Goal: Find specific page/section: Find specific page/section

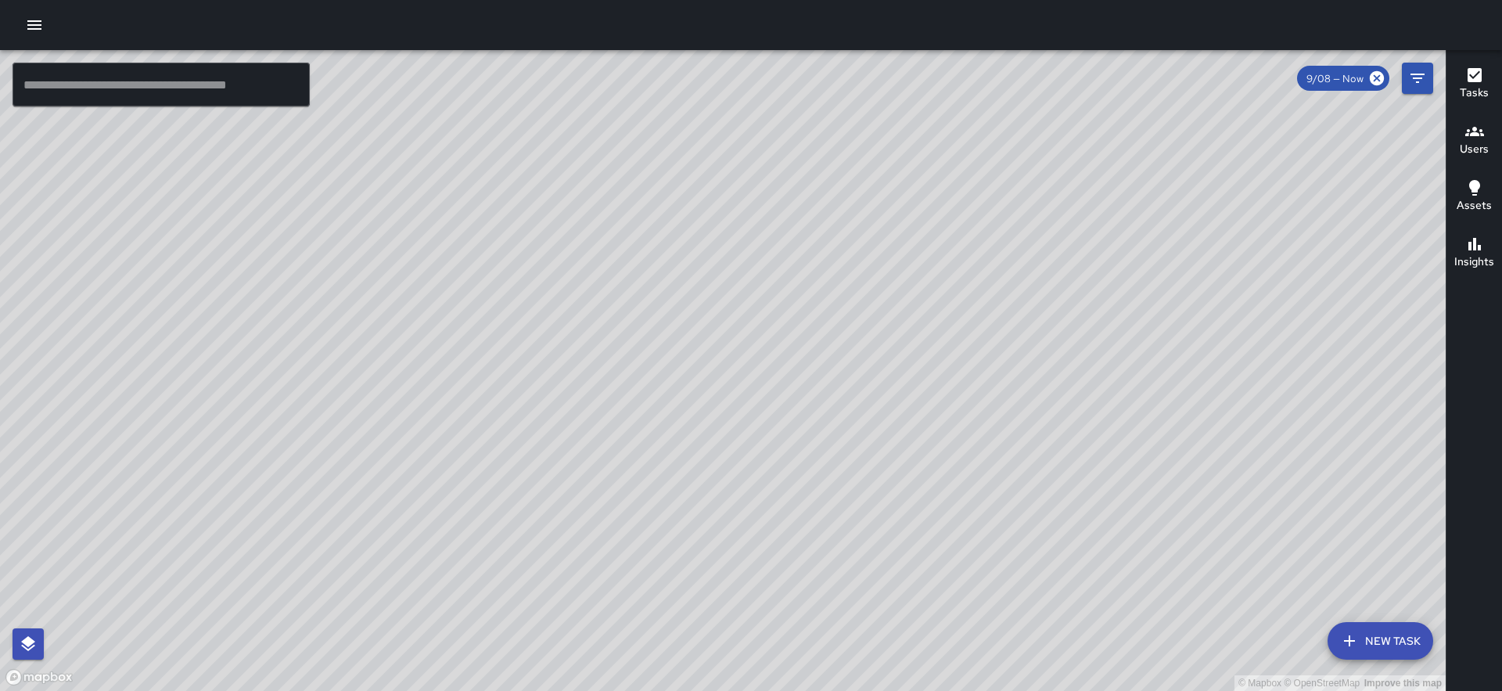
drag, startPoint x: 238, startPoint y: 559, endPoint x: 547, endPoint y: 271, distance: 423.3
click at [549, 271] on div "© Mapbox © OpenStreetMap Improve this map" at bounding box center [722, 370] width 1445 height 641
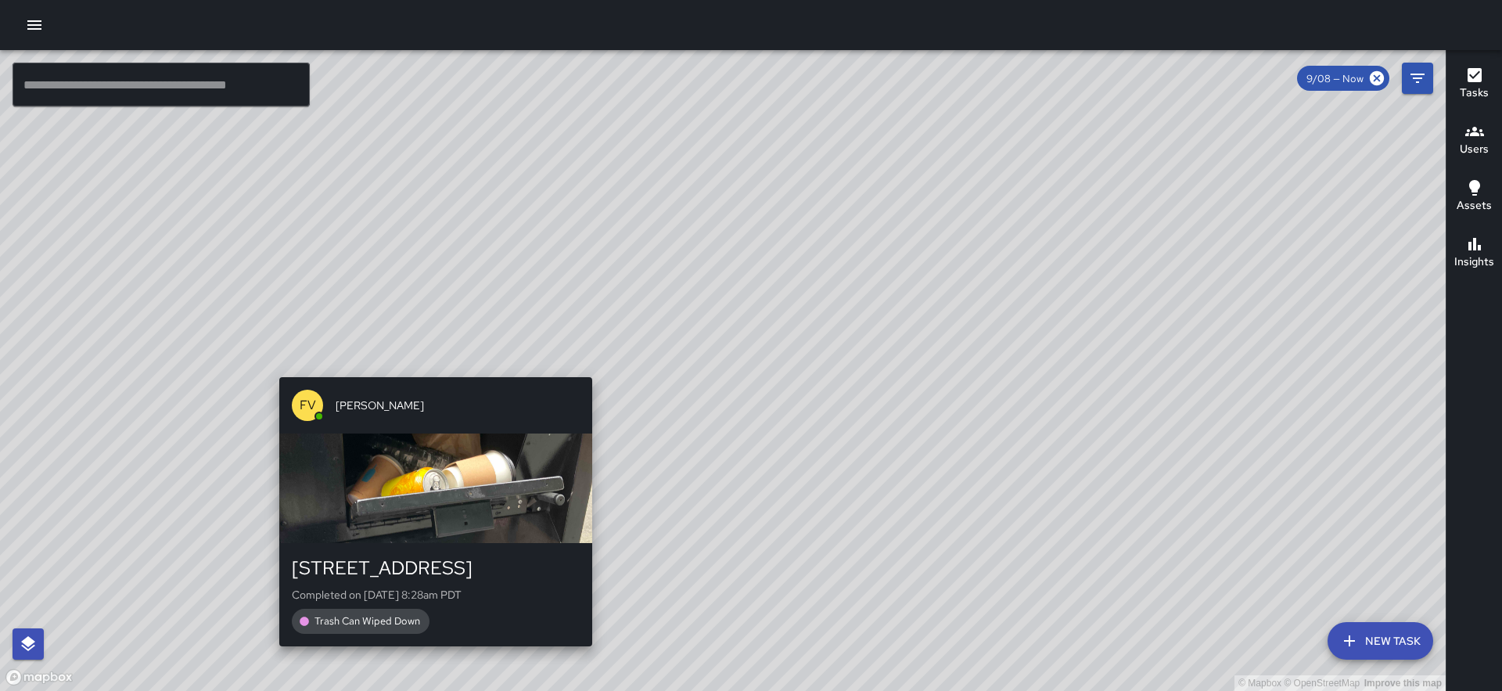
click at [426, 364] on div "© Mapbox © OpenStreetMap Improve this map FV Francisco Villalta 15 Kearny Stree…" at bounding box center [722, 370] width 1445 height 641
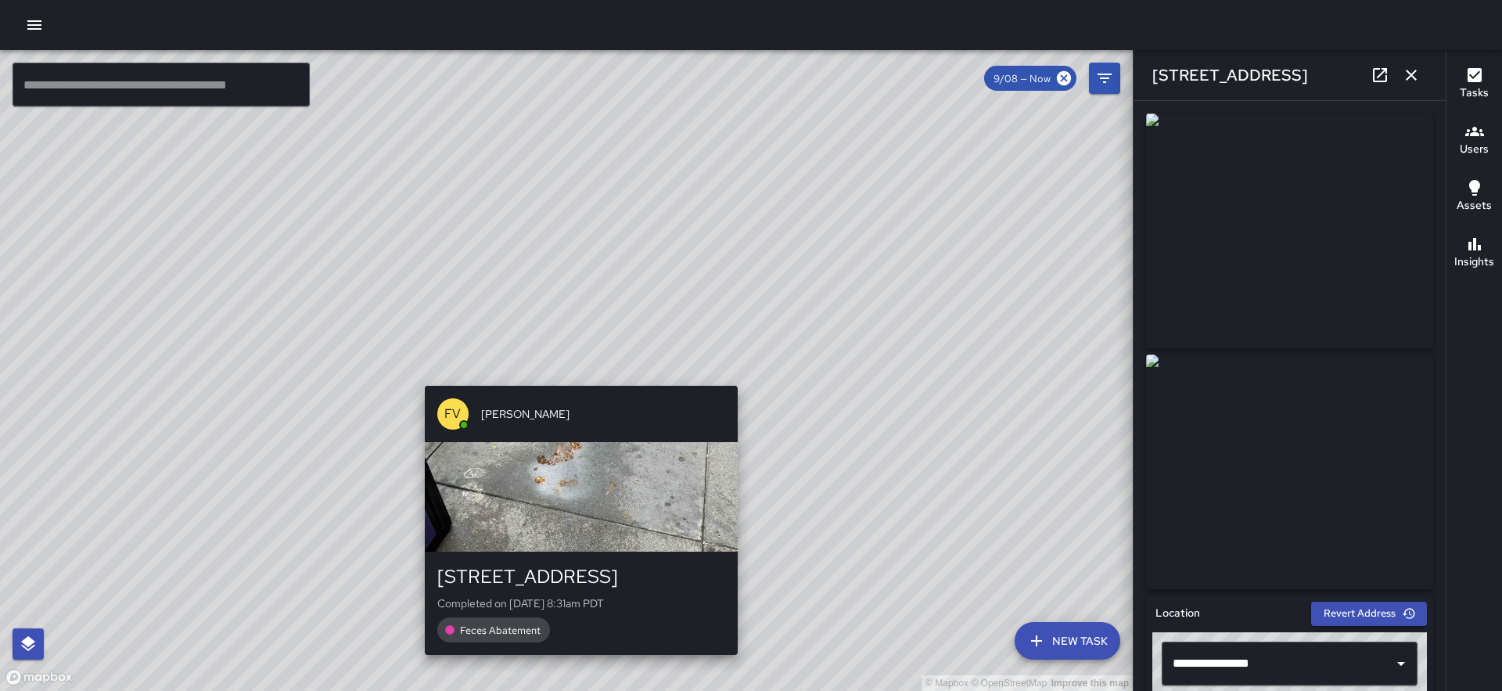
click at [579, 374] on div "© Mapbox © OpenStreetMap Improve this map FV Francisco Villalta 15 Kearny Stree…" at bounding box center [566, 370] width 1132 height 641
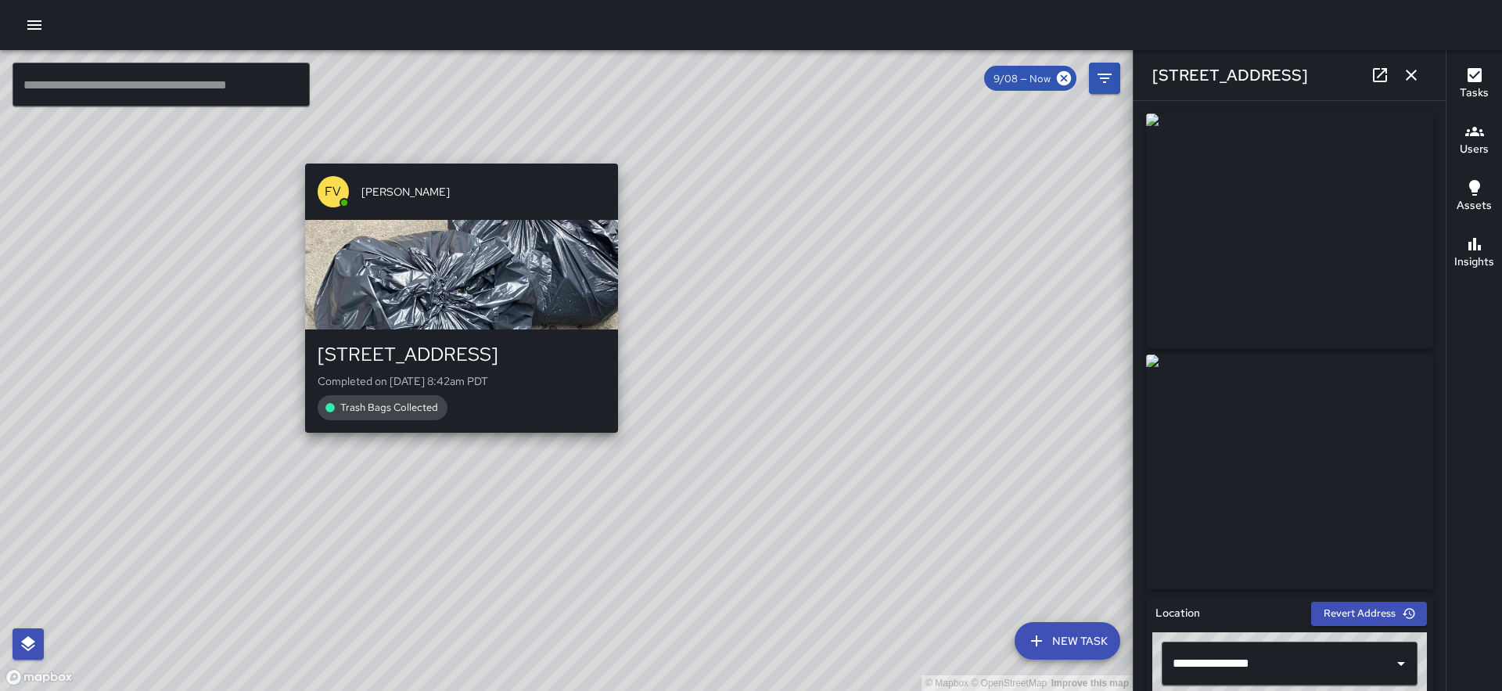
click at [457, 427] on div "15 Kearny Street Completed on 9/8/2025, 8:42am PDT Trash Bags Collected" at bounding box center [461, 380] width 313 height 103
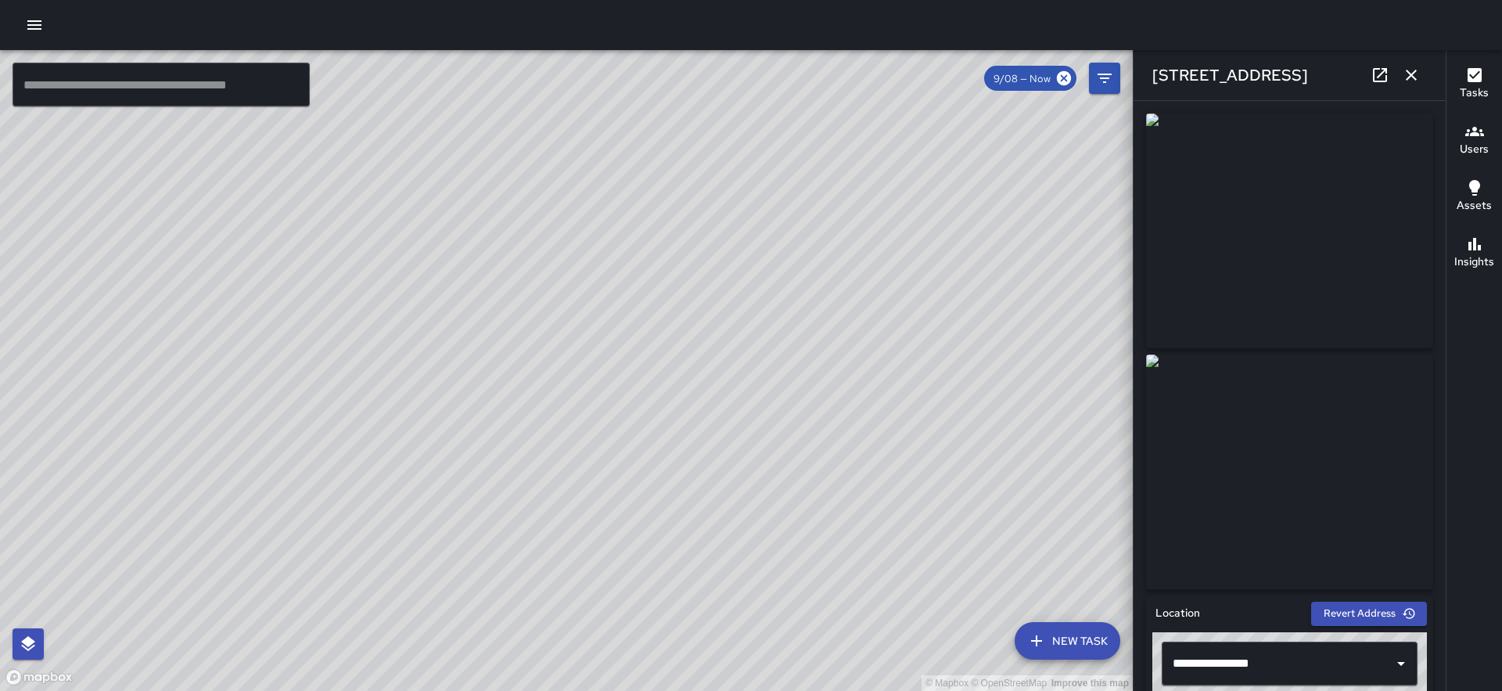
click at [1425, 63] on div "15 Kearny Street" at bounding box center [1289, 75] width 312 height 50
click at [1420, 70] on button "button" at bounding box center [1410, 74] width 31 height 31
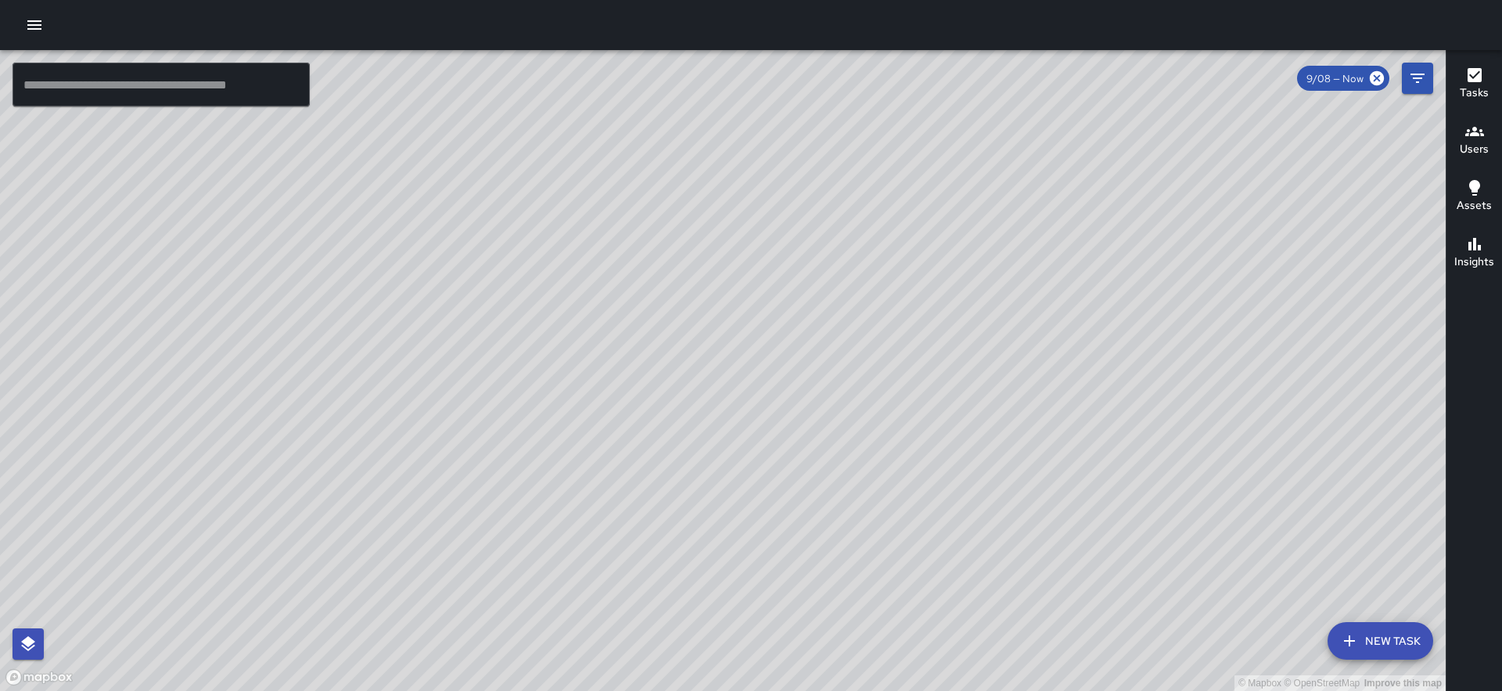
drag, startPoint x: 864, startPoint y: 240, endPoint x: 576, endPoint y: 561, distance: 430.9
click at [576, 561] on div "© Mapbox © OpenStreetMap Improve this map" at bounding box center [722, 370] width 1445 height 641
drag, startPoint x: 1049, startPoint y: 315, endPoint x: 949, endPoint y: 620, distance: 321.0
click at [949, 620] on div "© Mapbox © OpenStreetMap Improve this map" at bounding box center [722, 370] width 1445 height 641
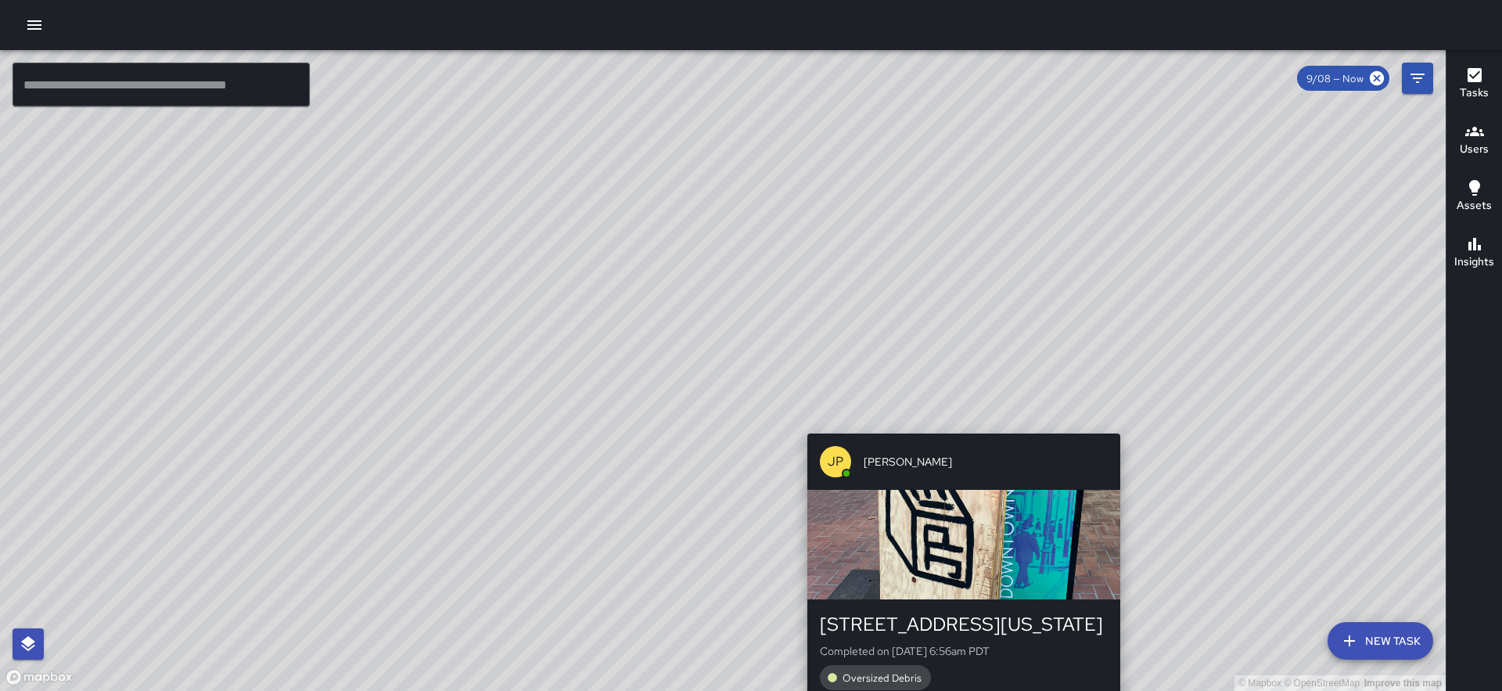
click at [957, 422] on div "© Mapbox © OpenStreetMap Improve this map JP Jonthan Portillo 1 California Stre…" at bounding box center [722, 370] width 1445 height 641
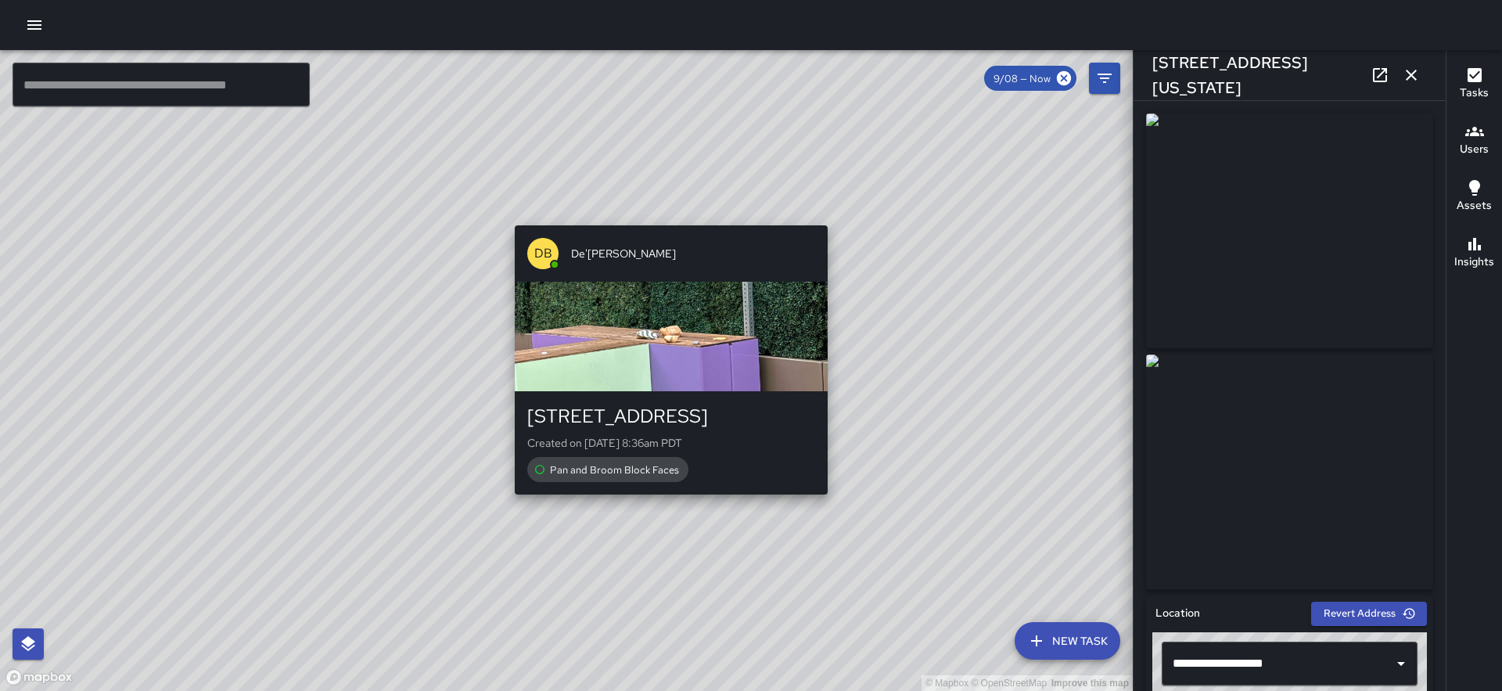
click at [666, 214] on div "© Mapbox © OpenStreetMap Improve this map DB De'Ante Bernstine 124 Market Stree…" at bounding box center [566, 370] width 1132 height 641
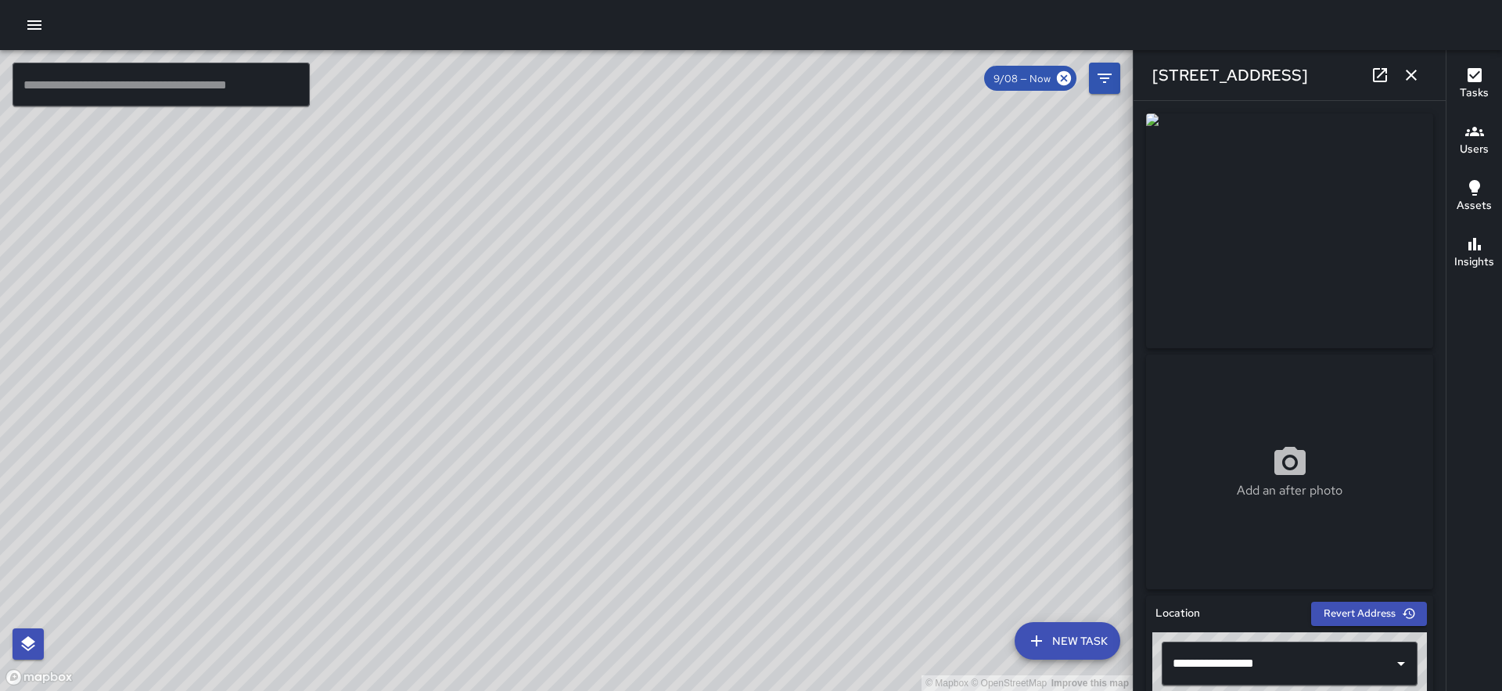
click at [1413, 72] on icon "button" at bounding box center [1410, 75] width 11 height 11
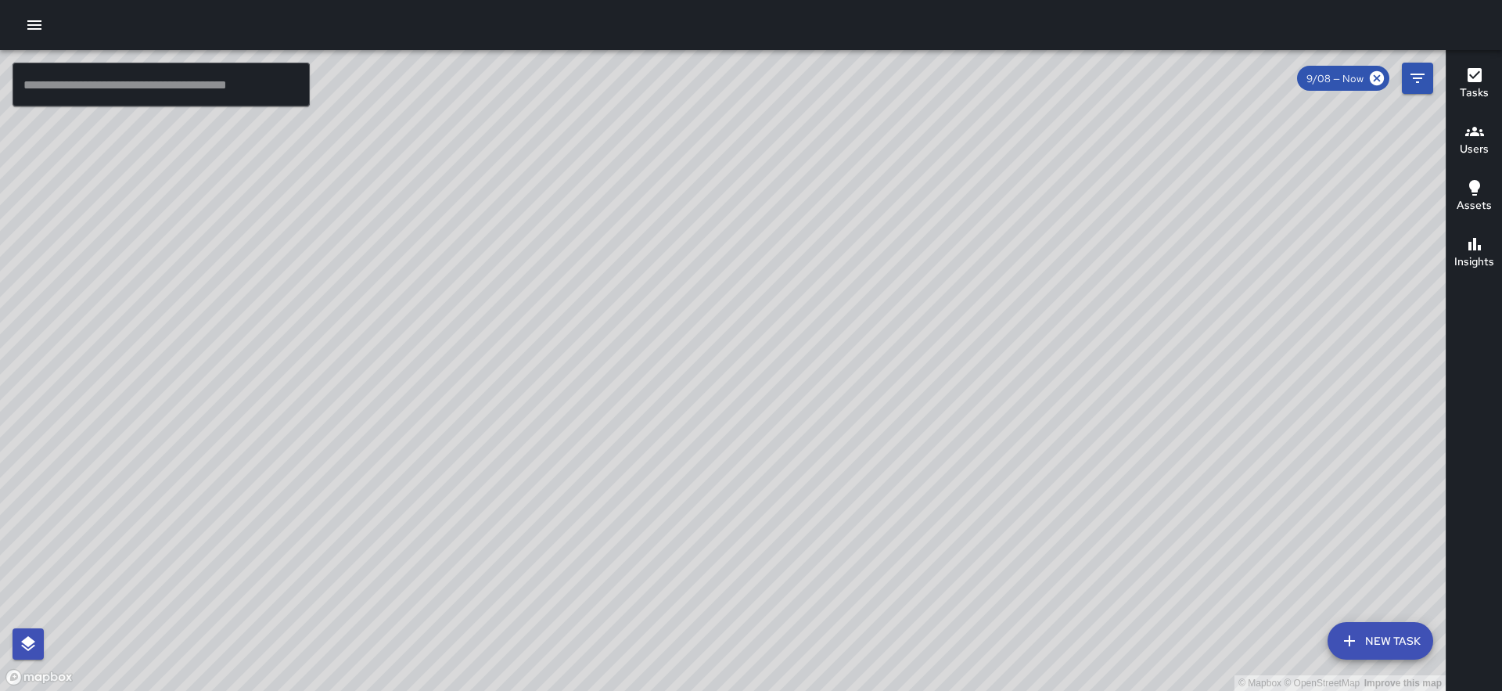
click at [35, 16] on icon "button" at bounding box center [34, 25] width 19 height 19
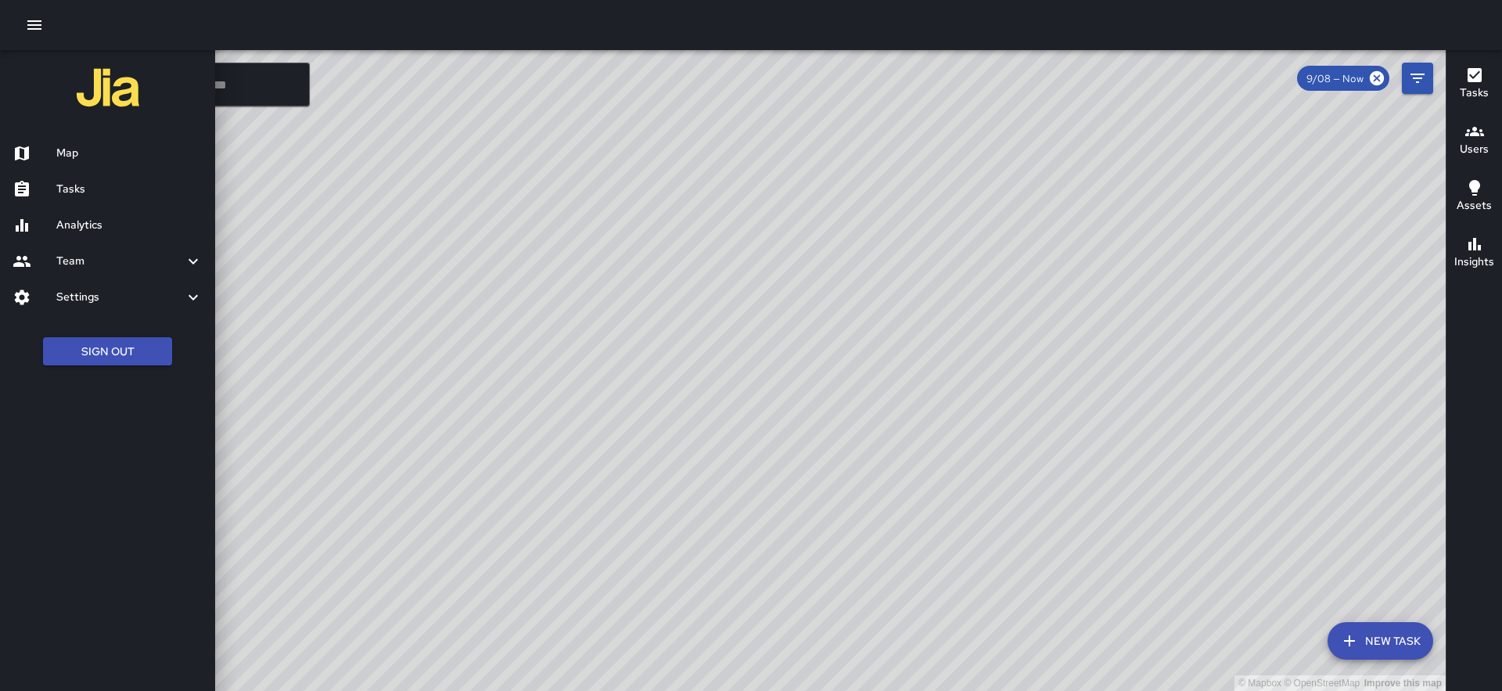
click at [95, 188] on h6 "Tasks" at bounding box center [129, 189] width 146 height 17
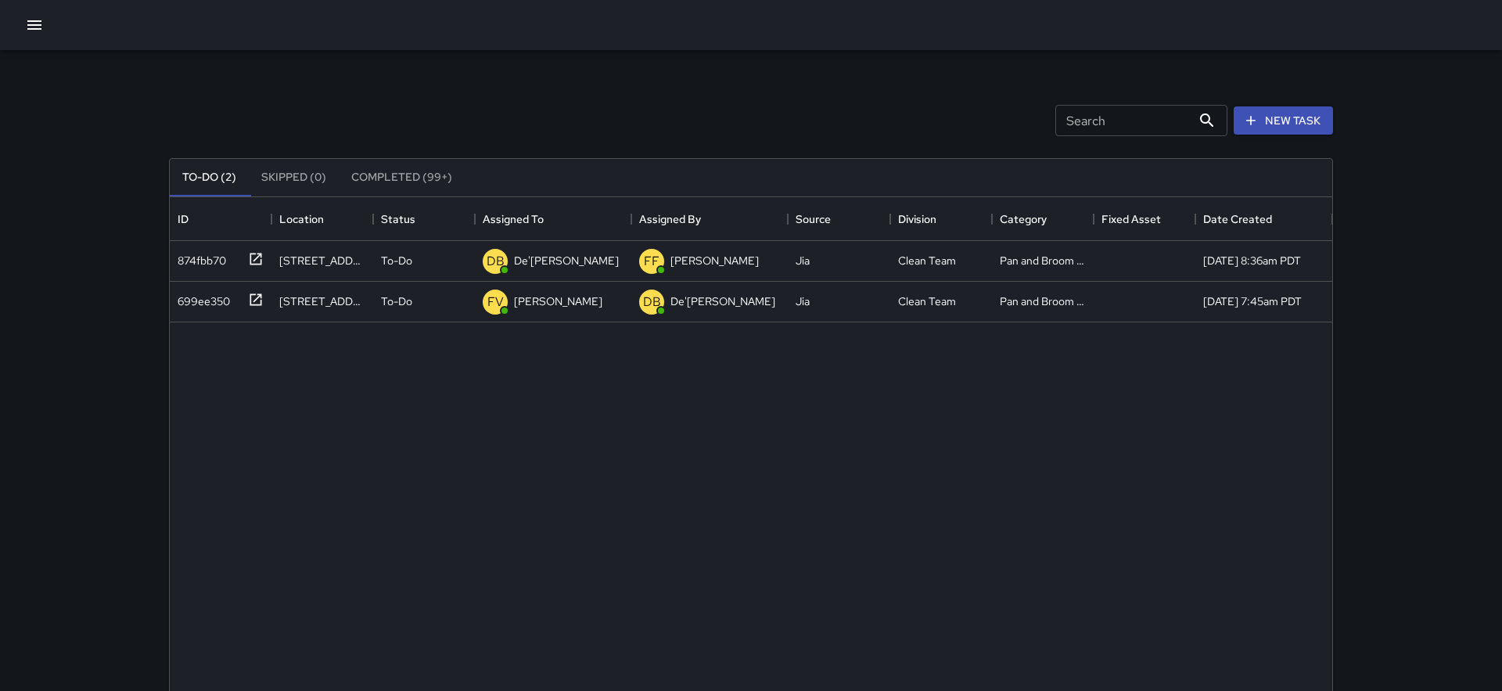
scroll to position [662, 1162]
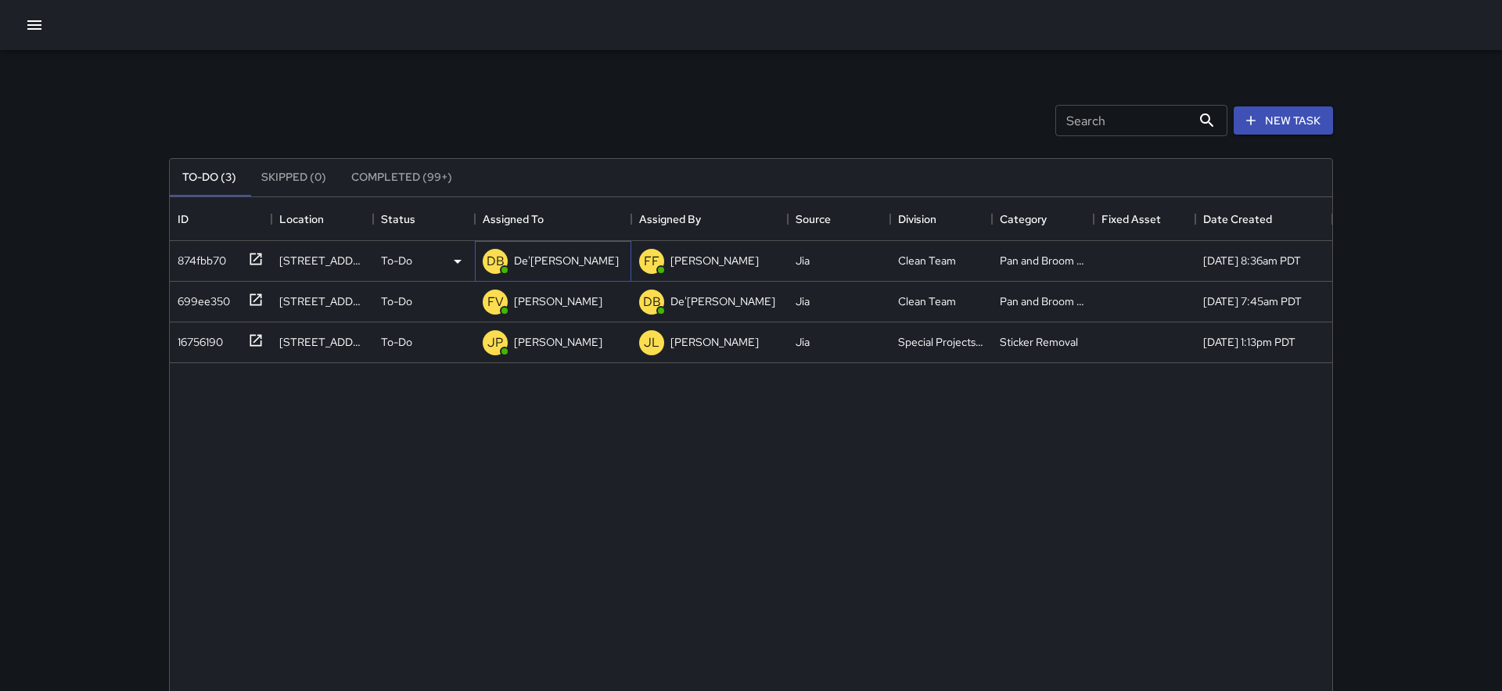
click at [565, 269] on div "De'[PERSON_NAME]" at bounding box center [566, 260] width 111 height 22
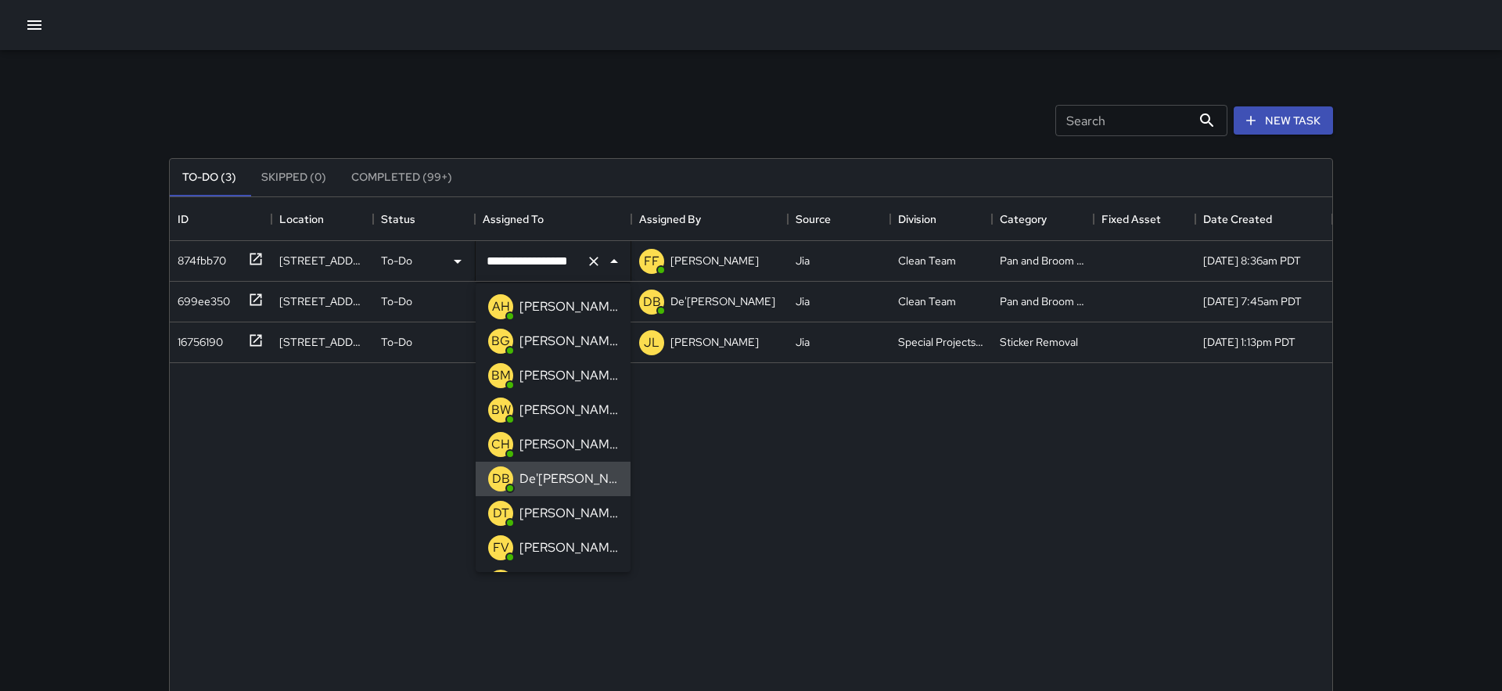
click at [547, 259] on input "**********" at bounding box center [531, 261] width 97 height 30
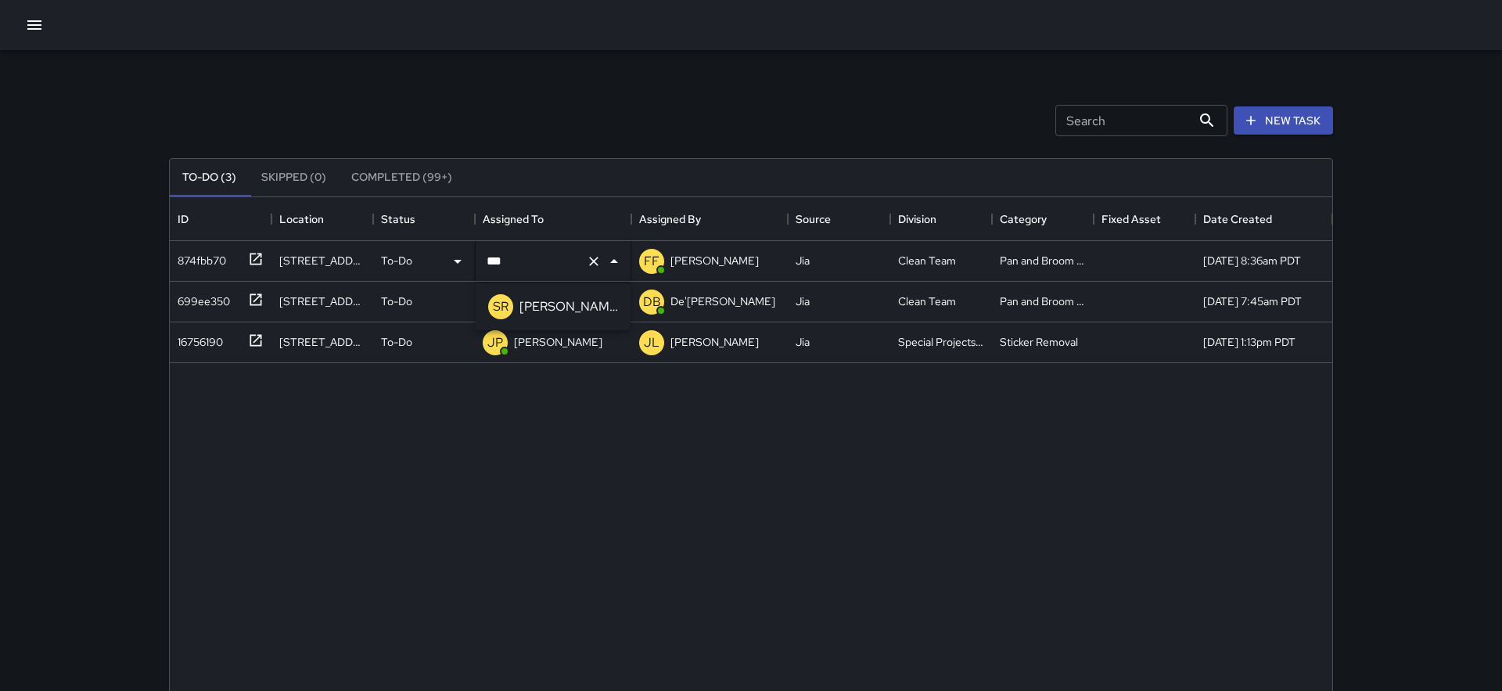
type input "****"
click at [547, 306] on p "[PERSON_NAME]" at bounding box center [568, 306] width 99 height 19
click at [556, 119] on div "Search Search New Task" at bounding box center [751, 120] width 1170 height 81
click at [239, 293] on div "699ee350" at bounding box center [217, 298] width 92 height 26
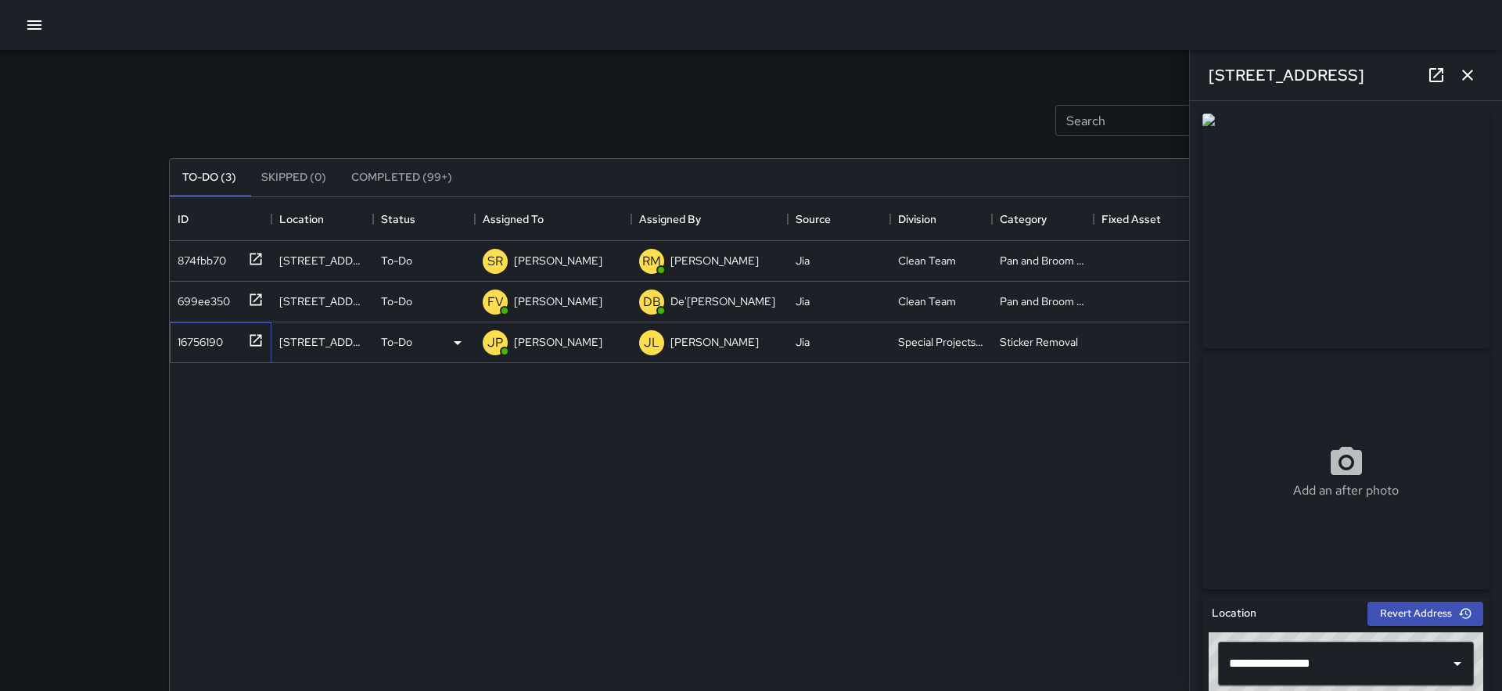
click at [249, 342] on icon at bounding box center [256, 340] width 16 height 16
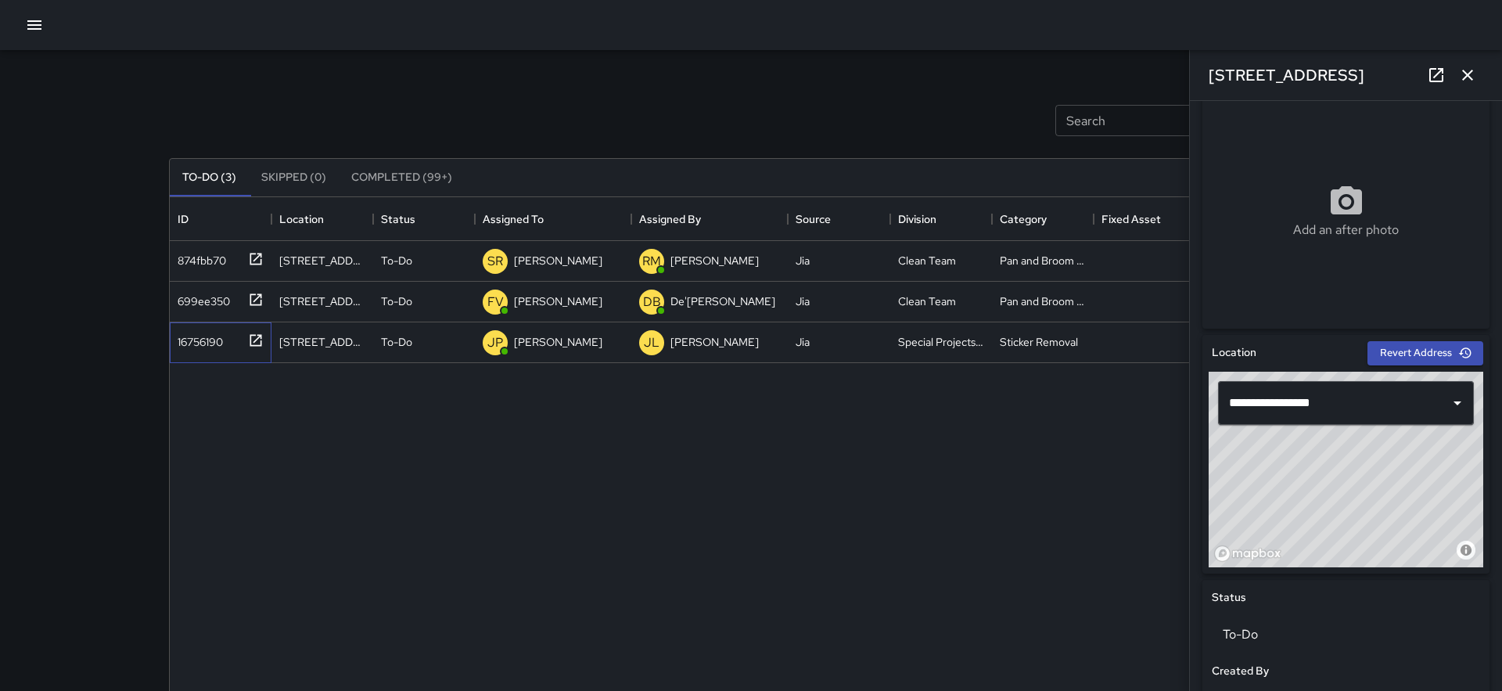
scroll to position [200, 0]
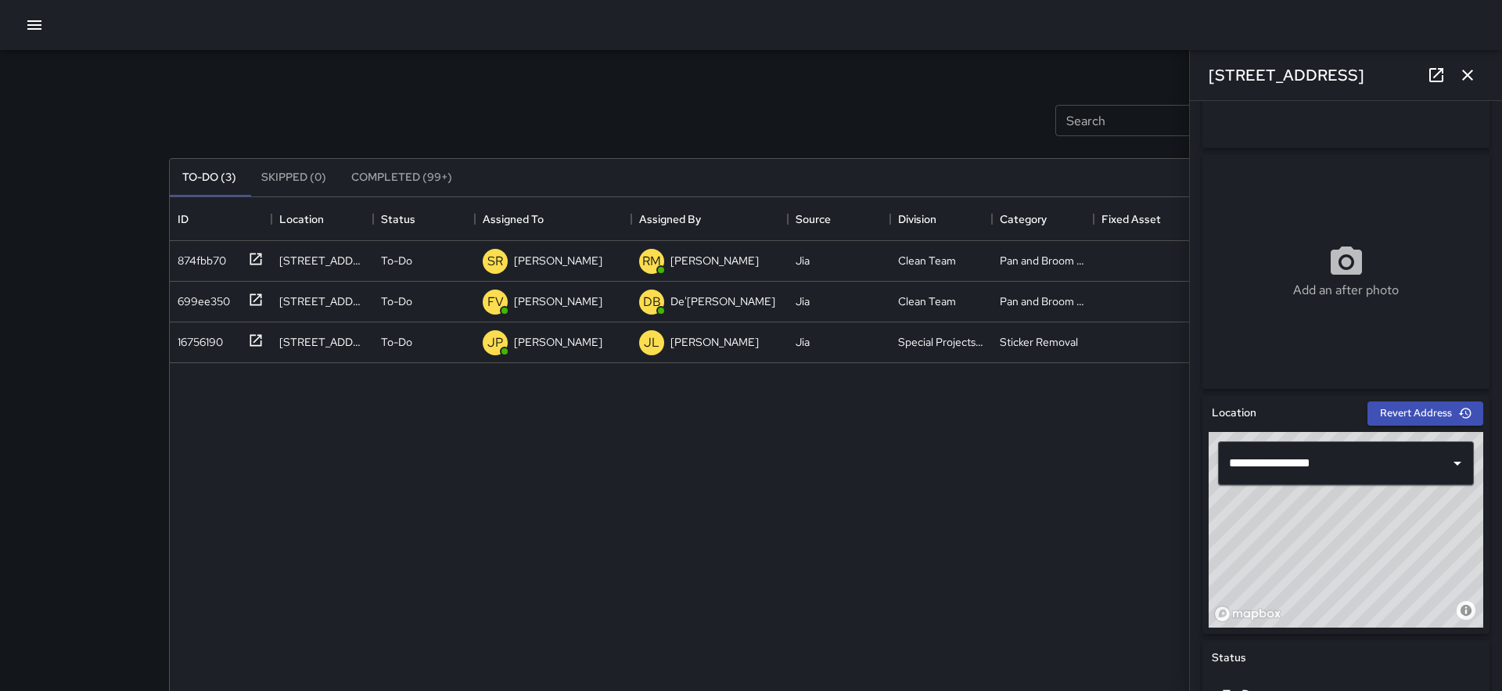
click at [1459, 70] on icon "button" at bounding box center [1467, 75] width 19 height 19
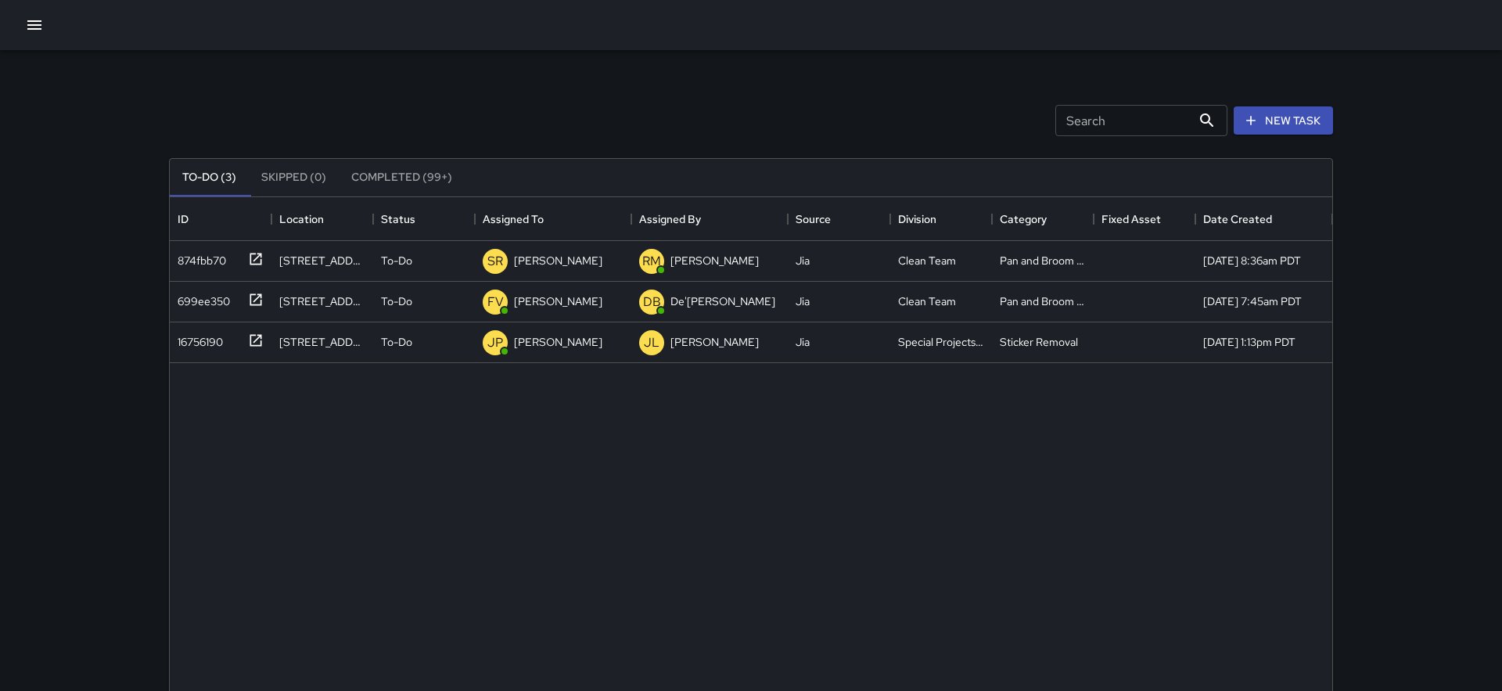
click at [42, 20] on icon "button" at bounding box center [34, 25] width 19 height 19
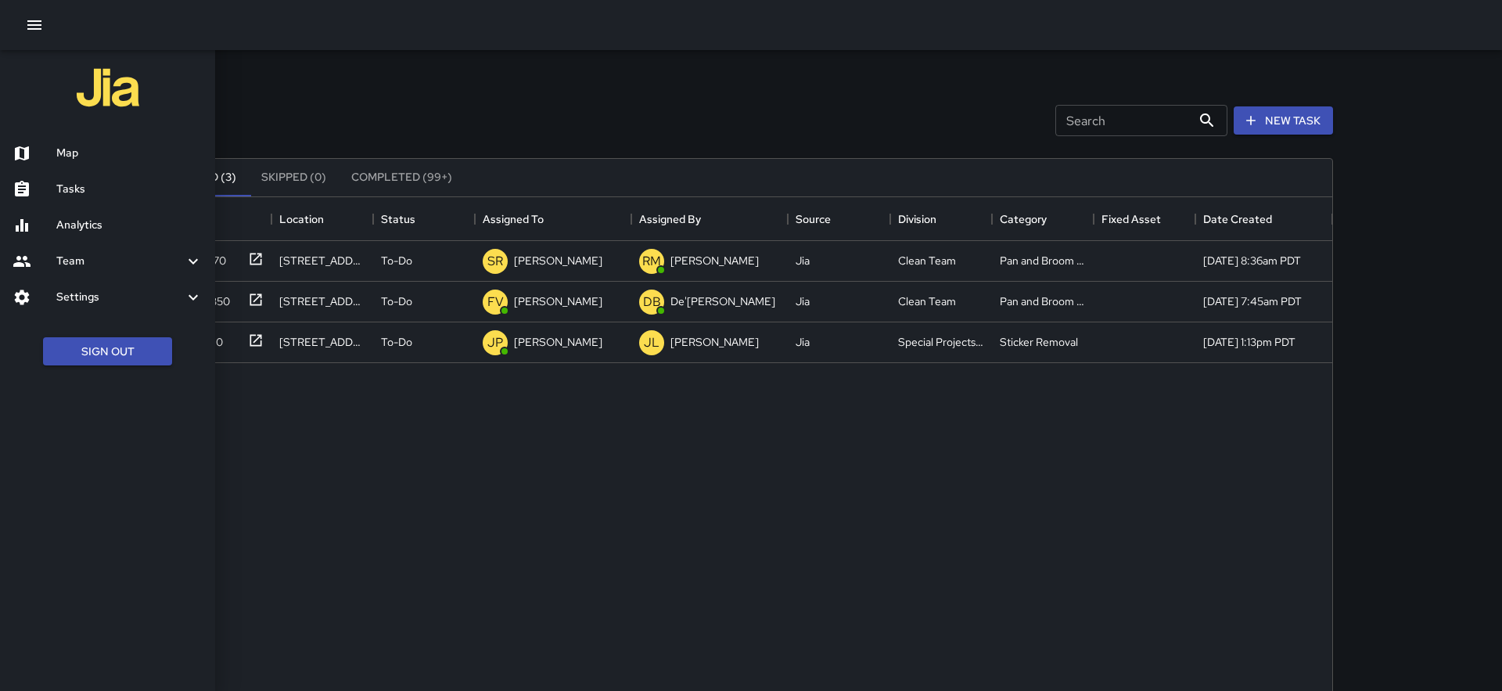
click at [72, 143] on div "Map" at bounding box center [107, 153] width 215 height 36
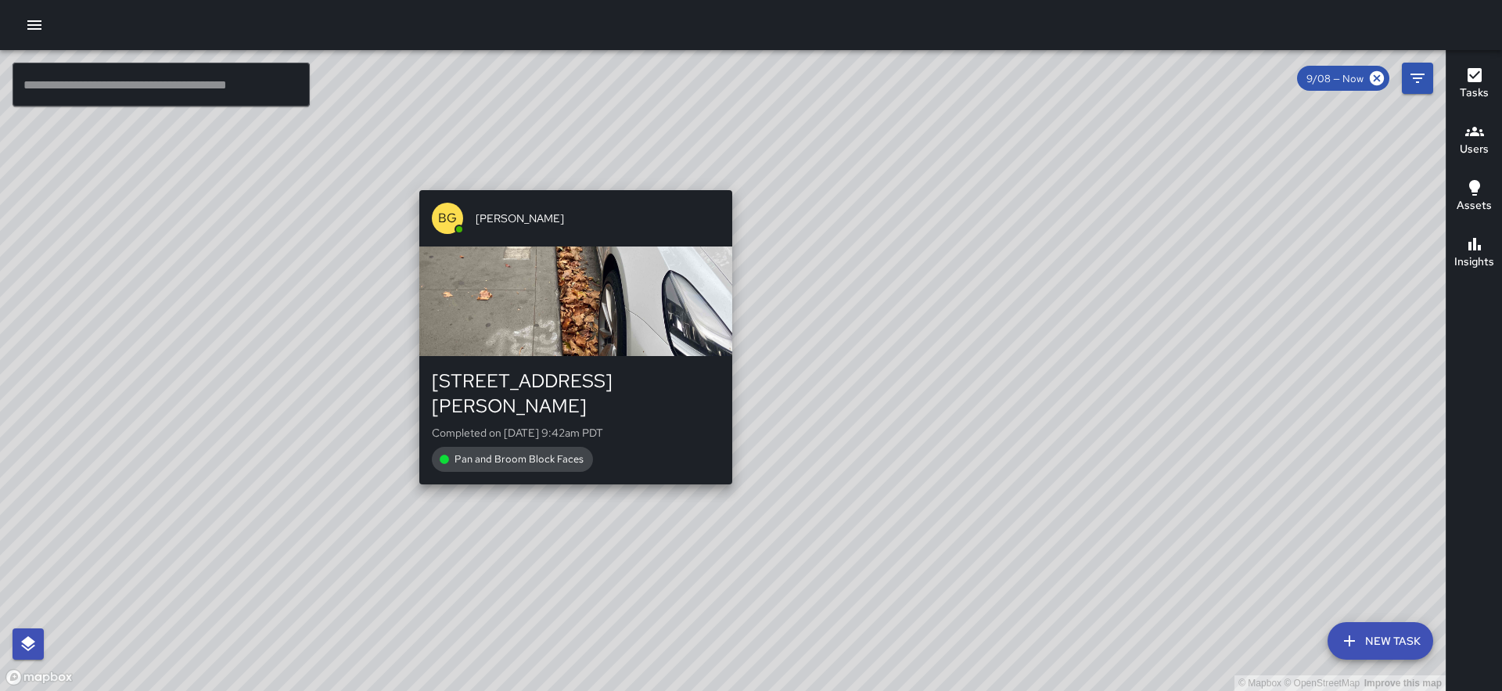
click at [569, 181] on div "© Mapbox © OpenStreetMap Improve this map BG Benard Greer 407 Jackson Street Co…" at bounding box center [722, 370] width 1445 height 641
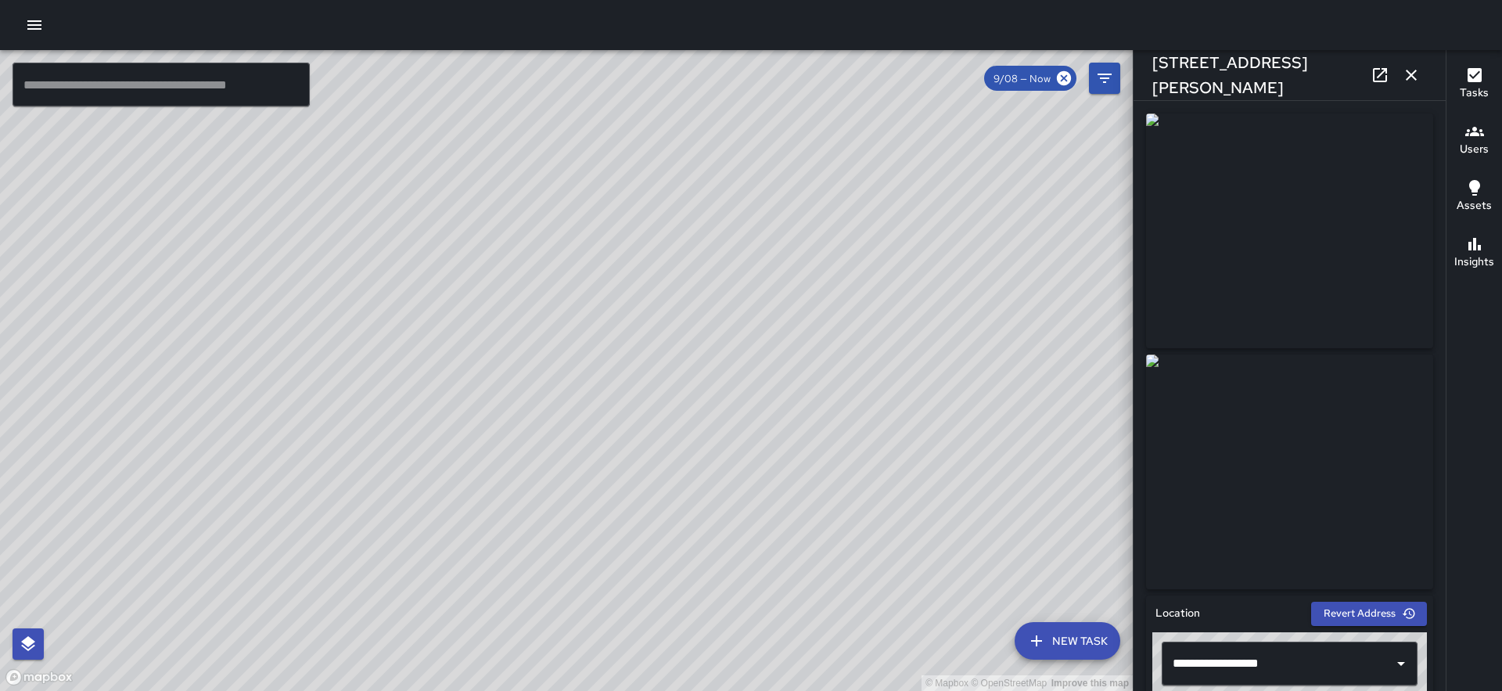
click at [508, 368] on div "© Mapbox © OpenStreetMap Improve this map BG Benard Greer 455 Jackson Street Co…" at bounding box center [566, 370] width 1132 height 641
click at [510, 479] on div "© Mapbox © OpenStreetMap Improve this map BG Benard Greer 53 Hotaling Place Com…" at bounding box center [566, 370] width 1132 height 641
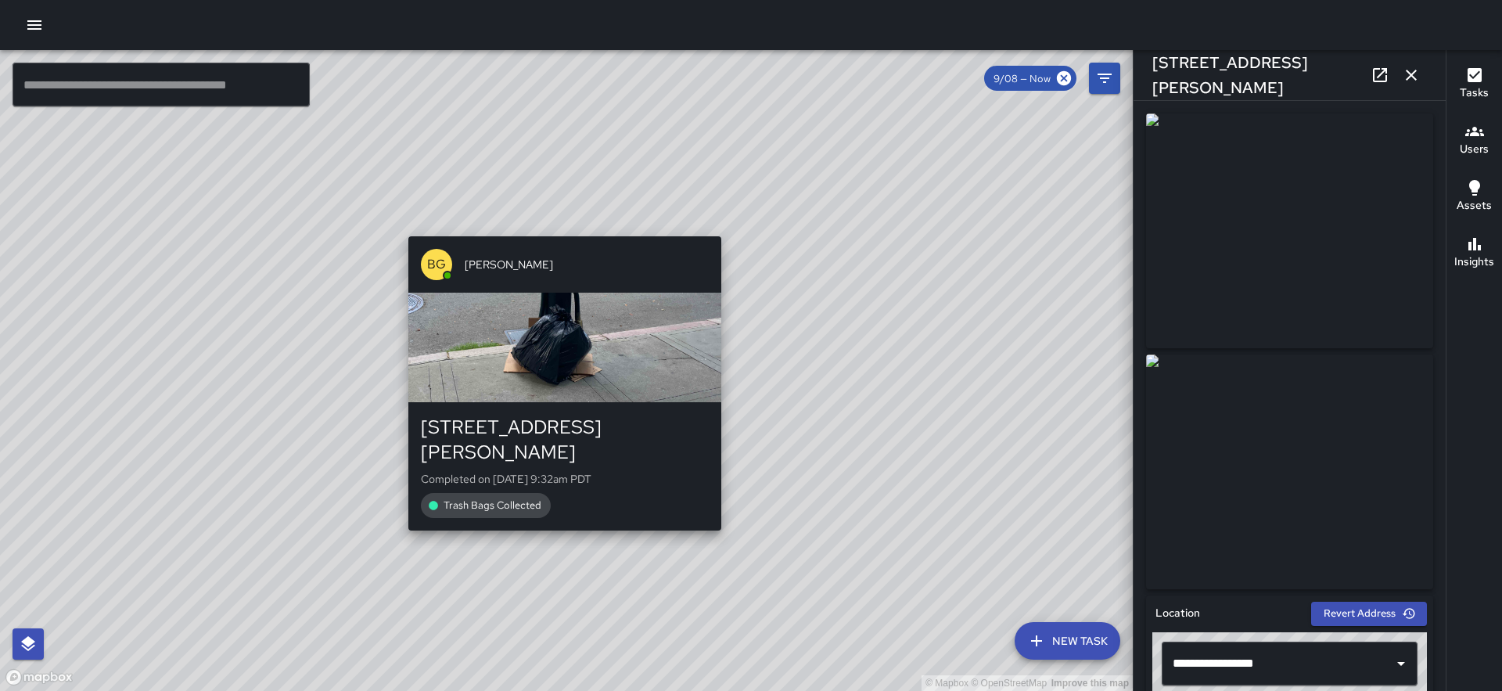
click at [558, 511] on div "© Mapbox © OpenStreetMap Improve this map BG Benard Greer 700 Montgomery Street…" at bounding box center [566, 370] width 1132 height 641
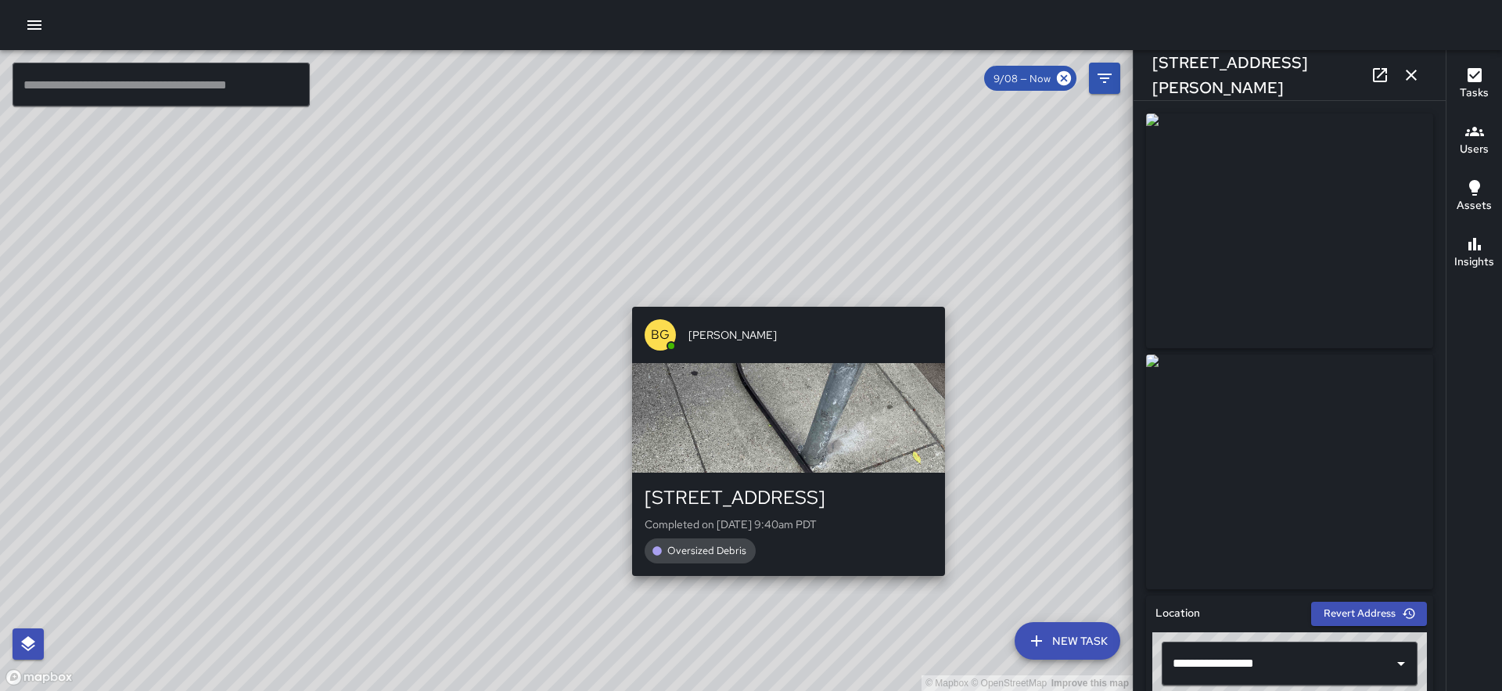
click at [780, 296] on div "© Mapbox © OpenStreetMap Improve this map BG Benard Greer 621 Sansome Street Co…" at bounding box center [566, 370] width 1132 height 641
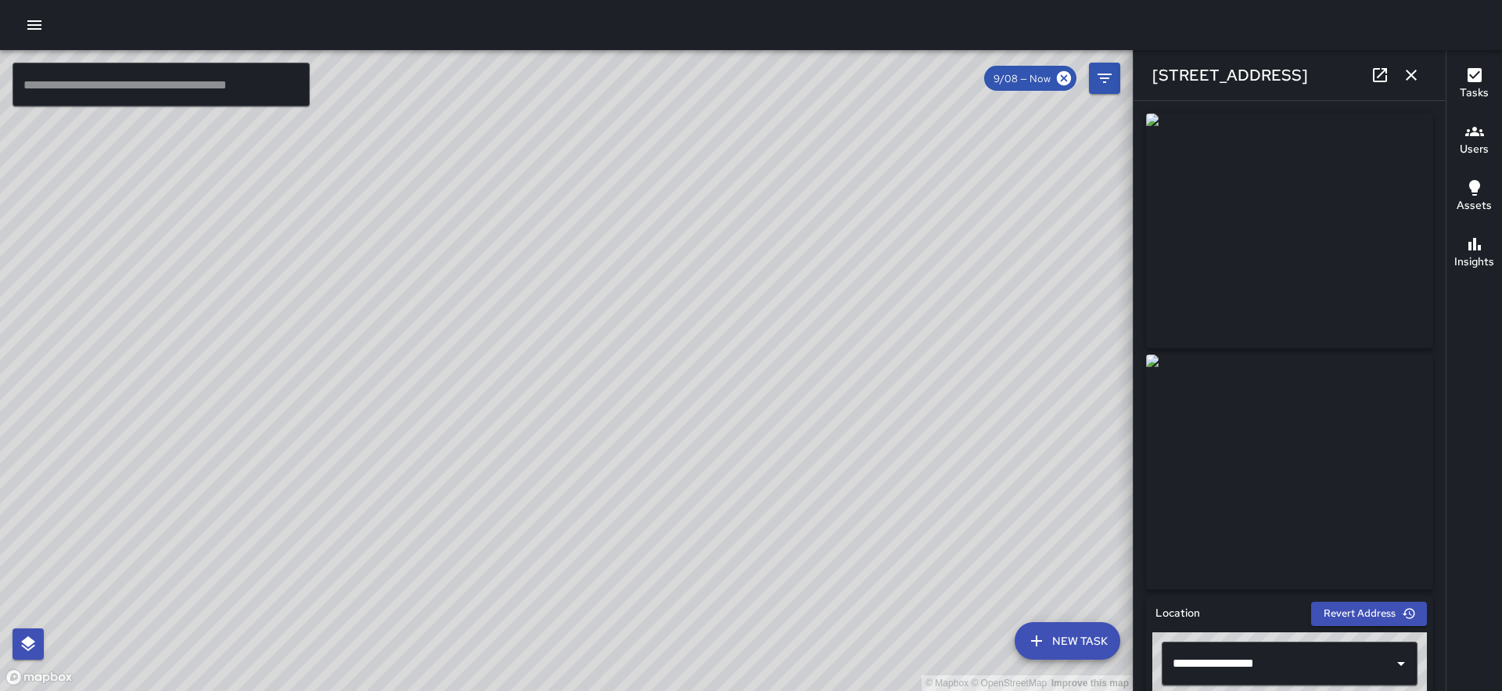
drag, startPoint x: 886, startPoint y: 400, endPoint x: 612, endPoint y: 182, distance: 350.0
click at [612, 182] on div "© Mapbox © OpenStreetMap Improve this map" at bounding box center [566, 370] width 1132 height 641
